Goal: Find specific page/section: Find specific page/section

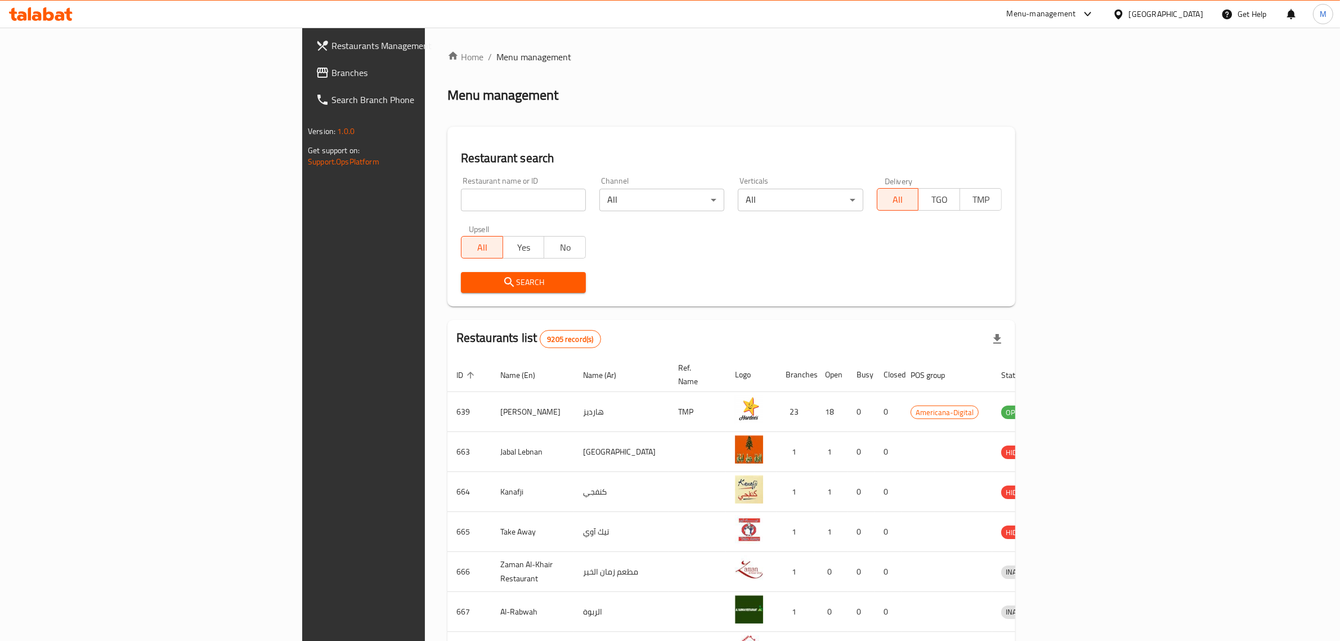
click at [1182, 21] on div "[GEOGRAPHIC_DATA]" at bounding box center [1158, 14] width 109 height 27
click at [1125, 16] on icon at bounding box center [1119, 14] width 12 height 12
click at [1065, 119] on div "[GEOGRAPHIC_DATA]" at bounding box center [1118, 116] width 169 height 26
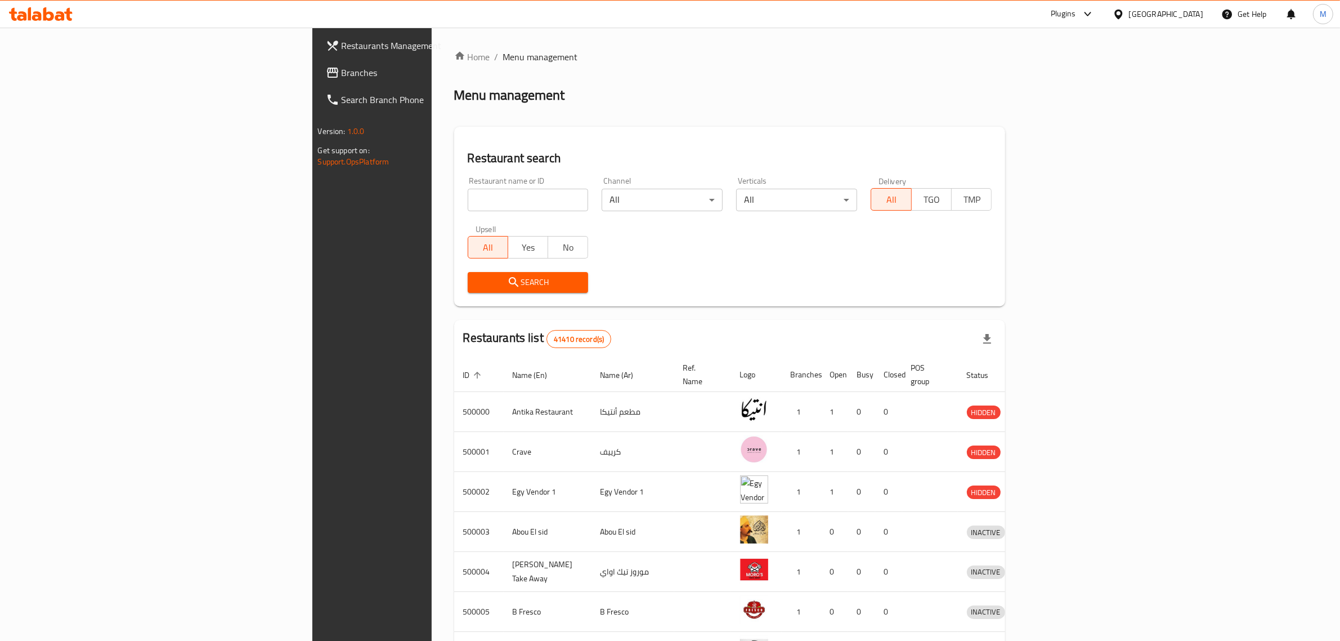
click at [468, 205] on input "search" at bounding box center [528, 200] width 121 height 23
paste input "694435"
click button "Search" at bounding box center [528, 282] width 121 height 21
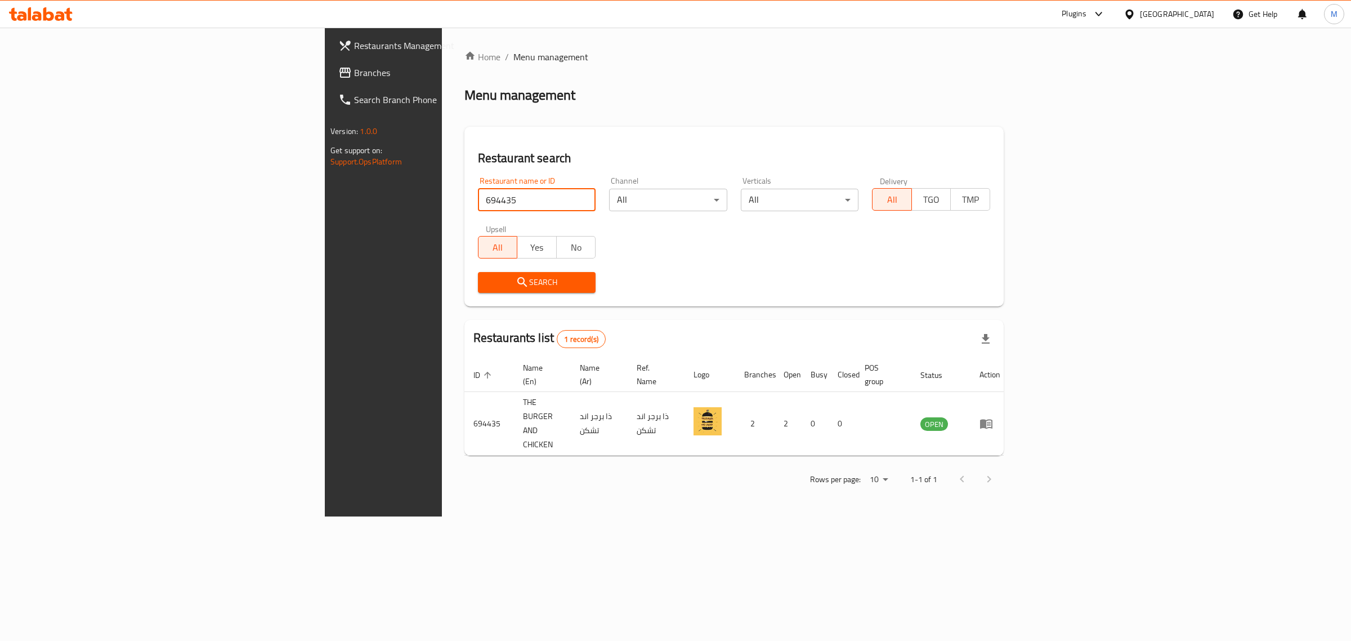
type input "694435"
click at [1086, 13] on div "Plugins" at bounding box center [1074, 14] width 25 height 14
click at [1047, 180] on div "Restaurant-Management" at bounding box center [1045, 180] width 88 height 12
